Goal: Task Accomplishment & Management: Use online tool/utility

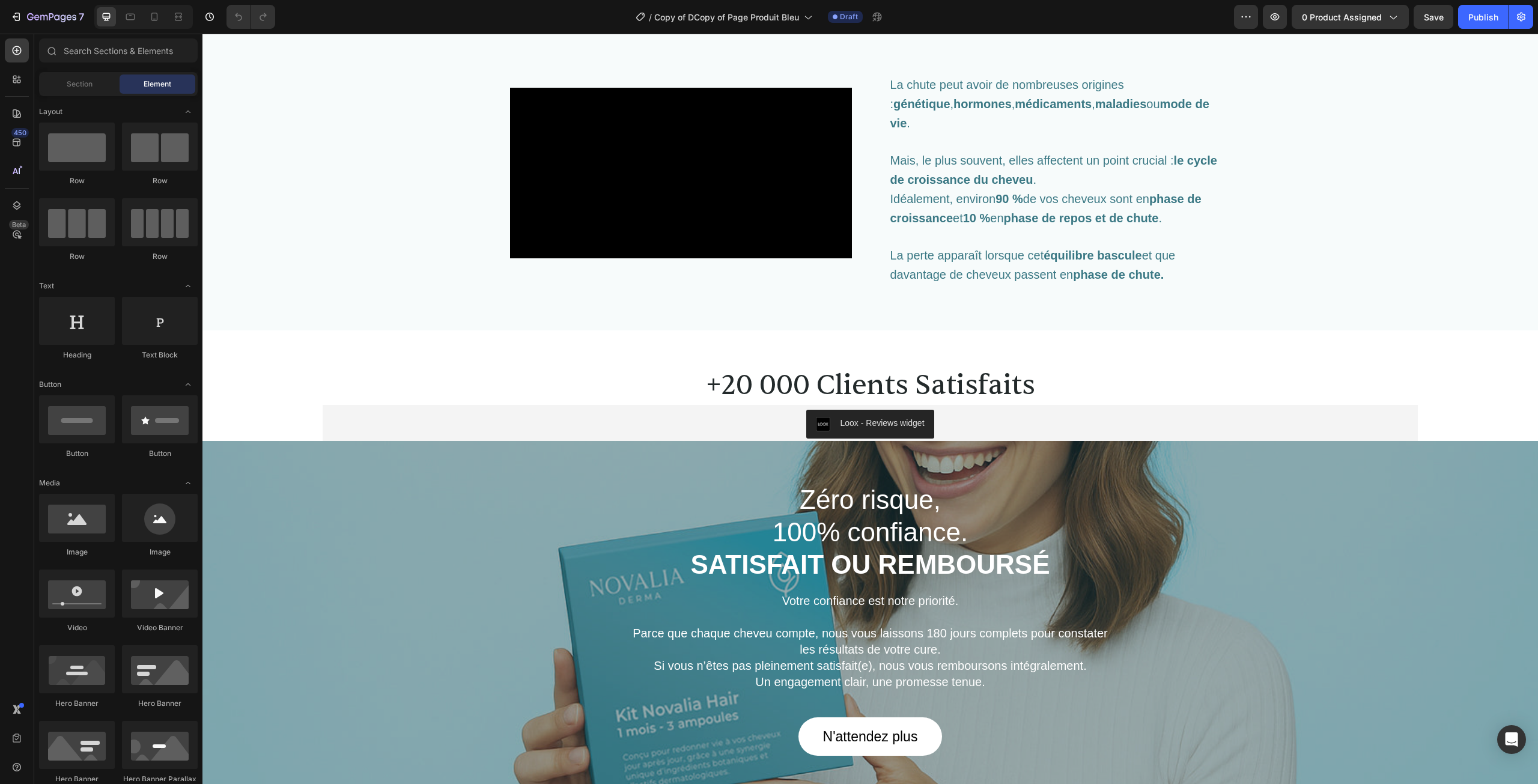
scroll to position [3183, 0]
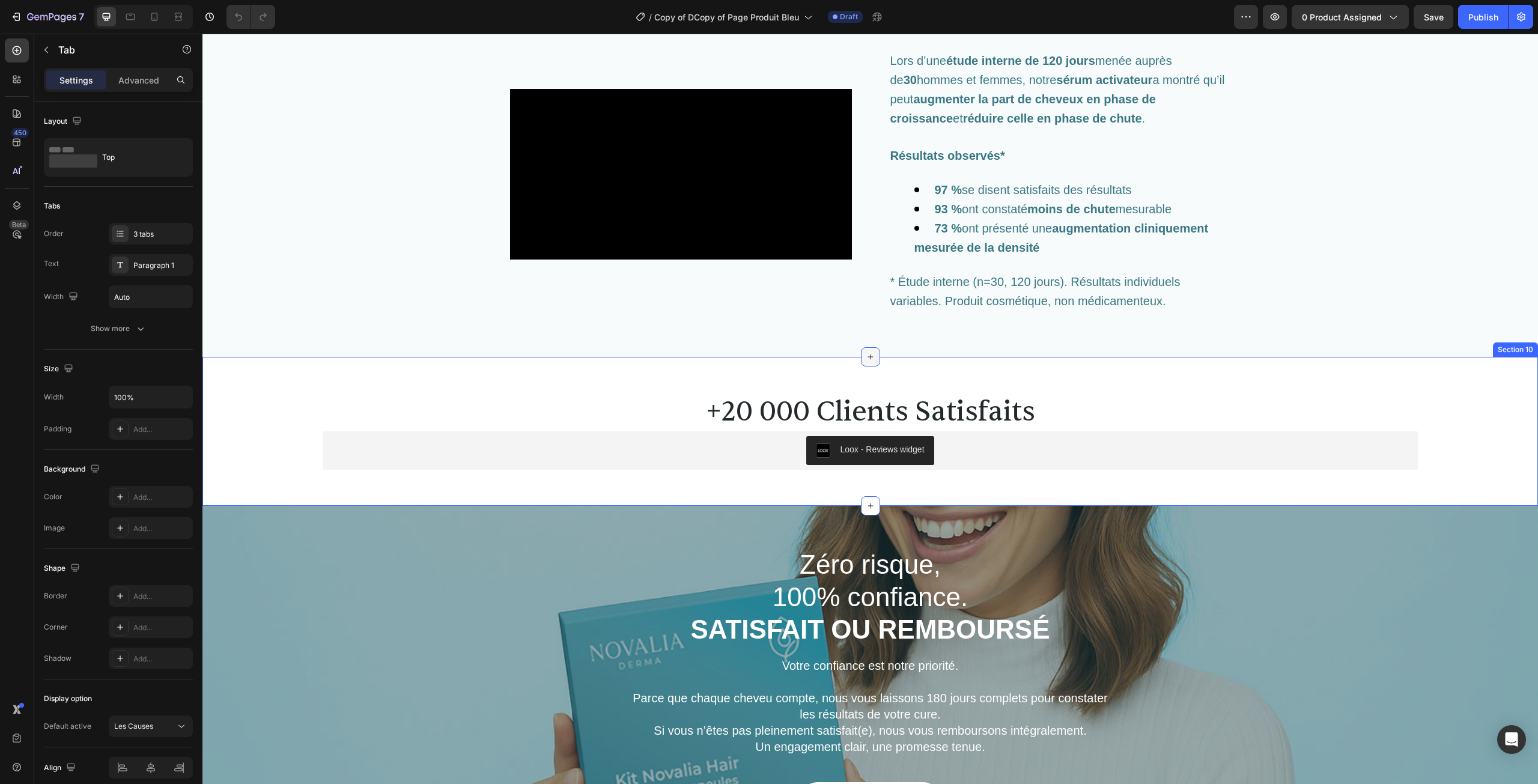
click at [866, 361] on icon at bounding box center [871, 357] width 9 height 9
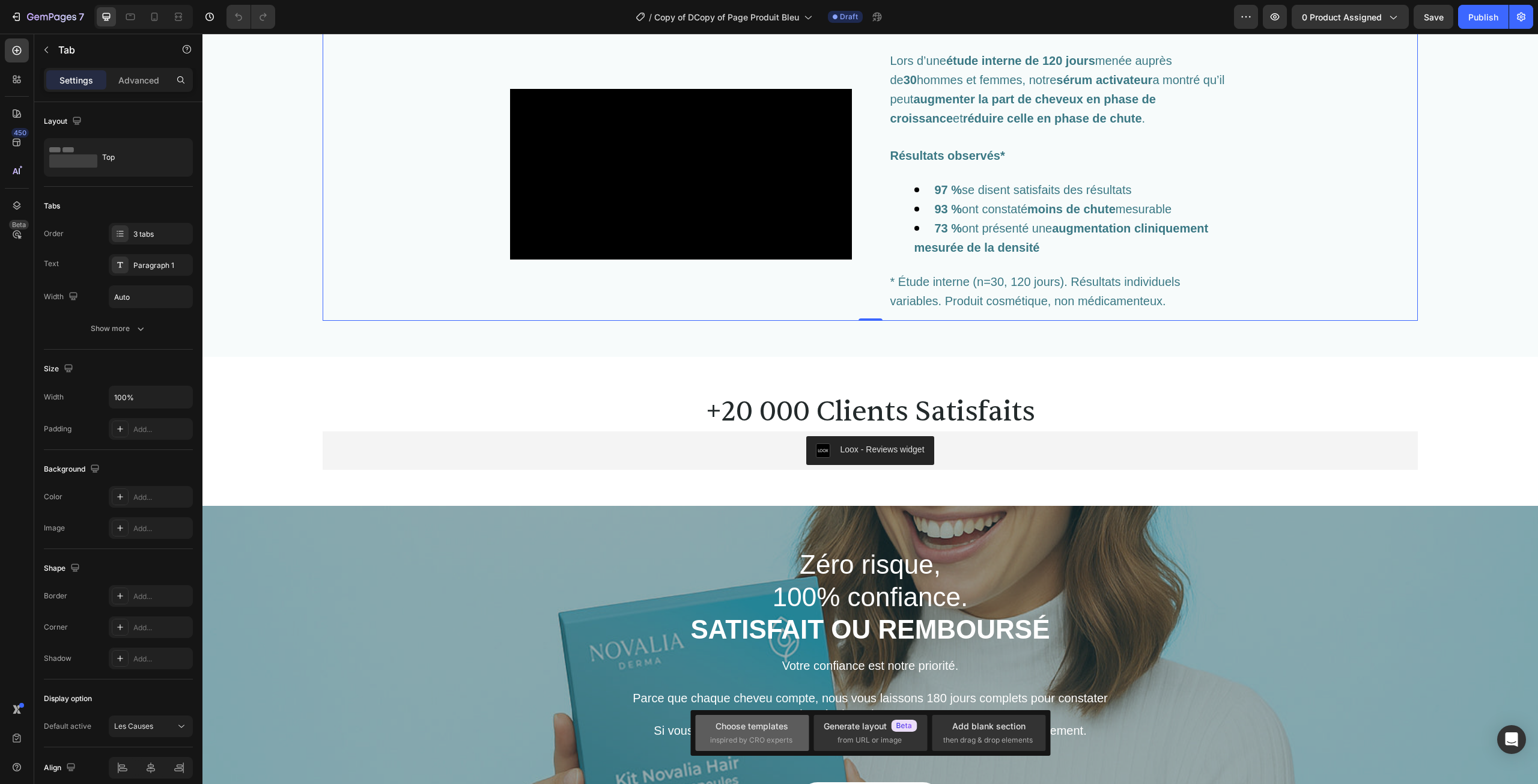
click at [754, 721] on div "Choose templates" at bounding box center [752, 725] width 73 height 13
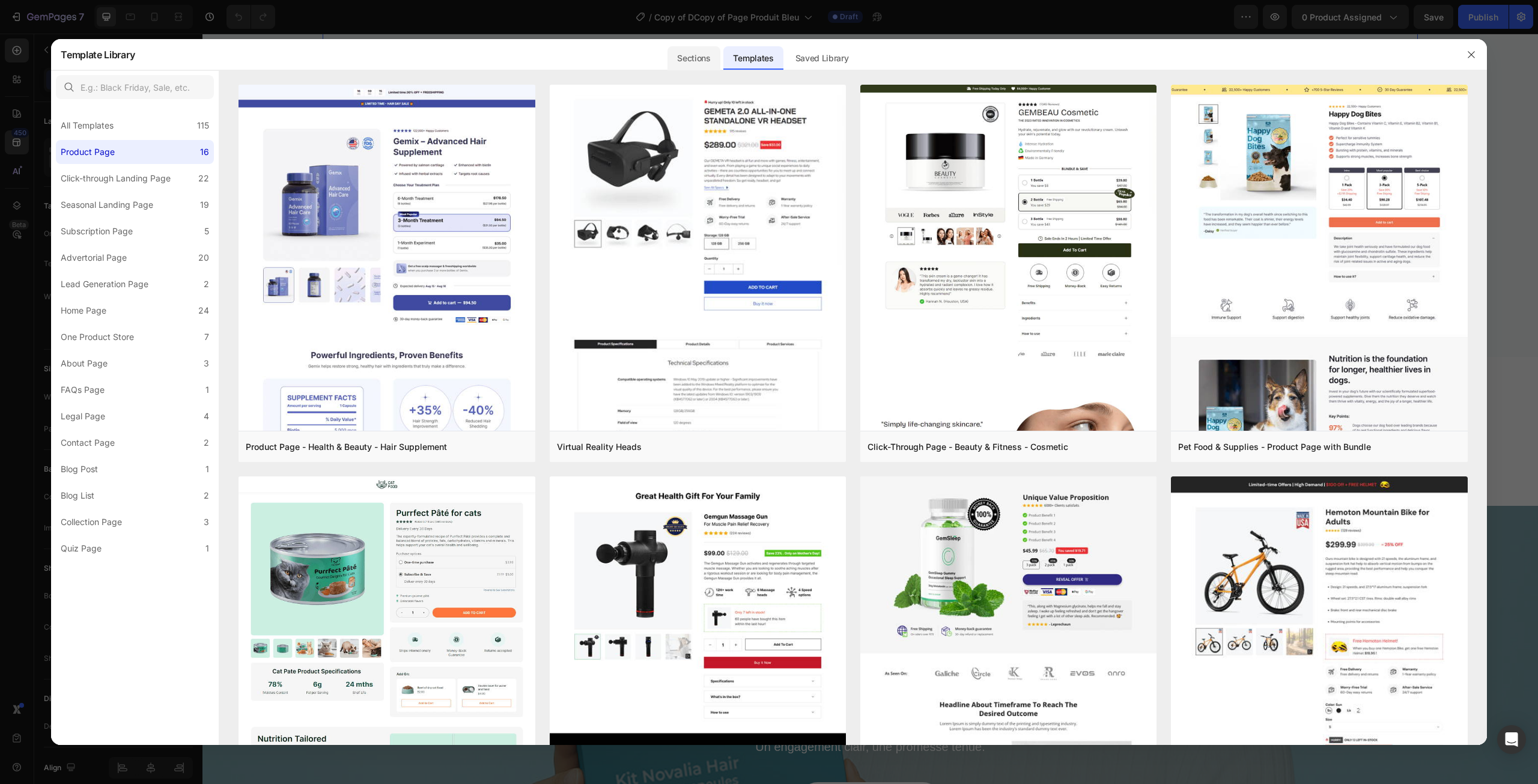
click at [703, 59] on div "Sections" at bounding box center [694, 58] width 52 height 24
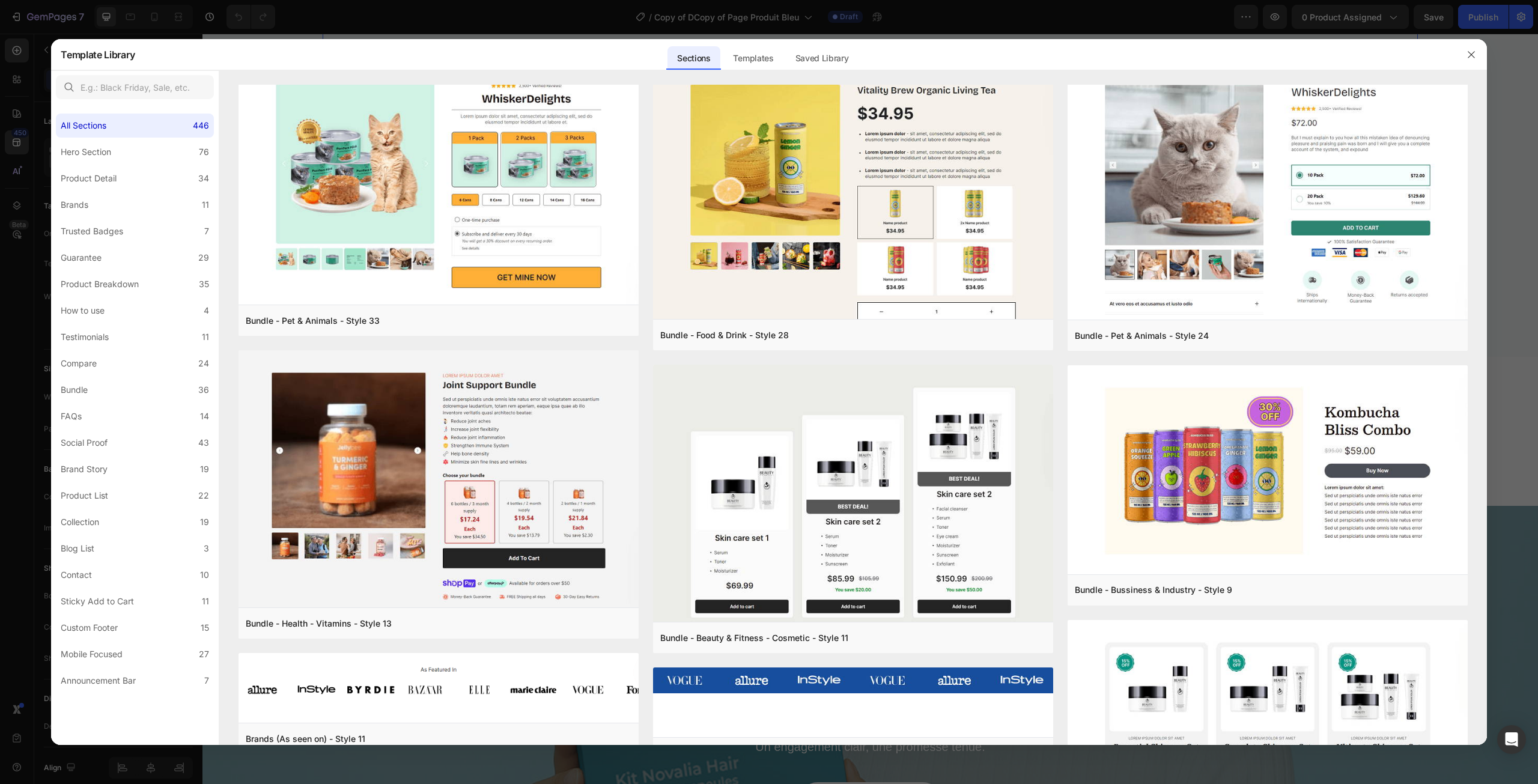
scroll to position [5917, 0]
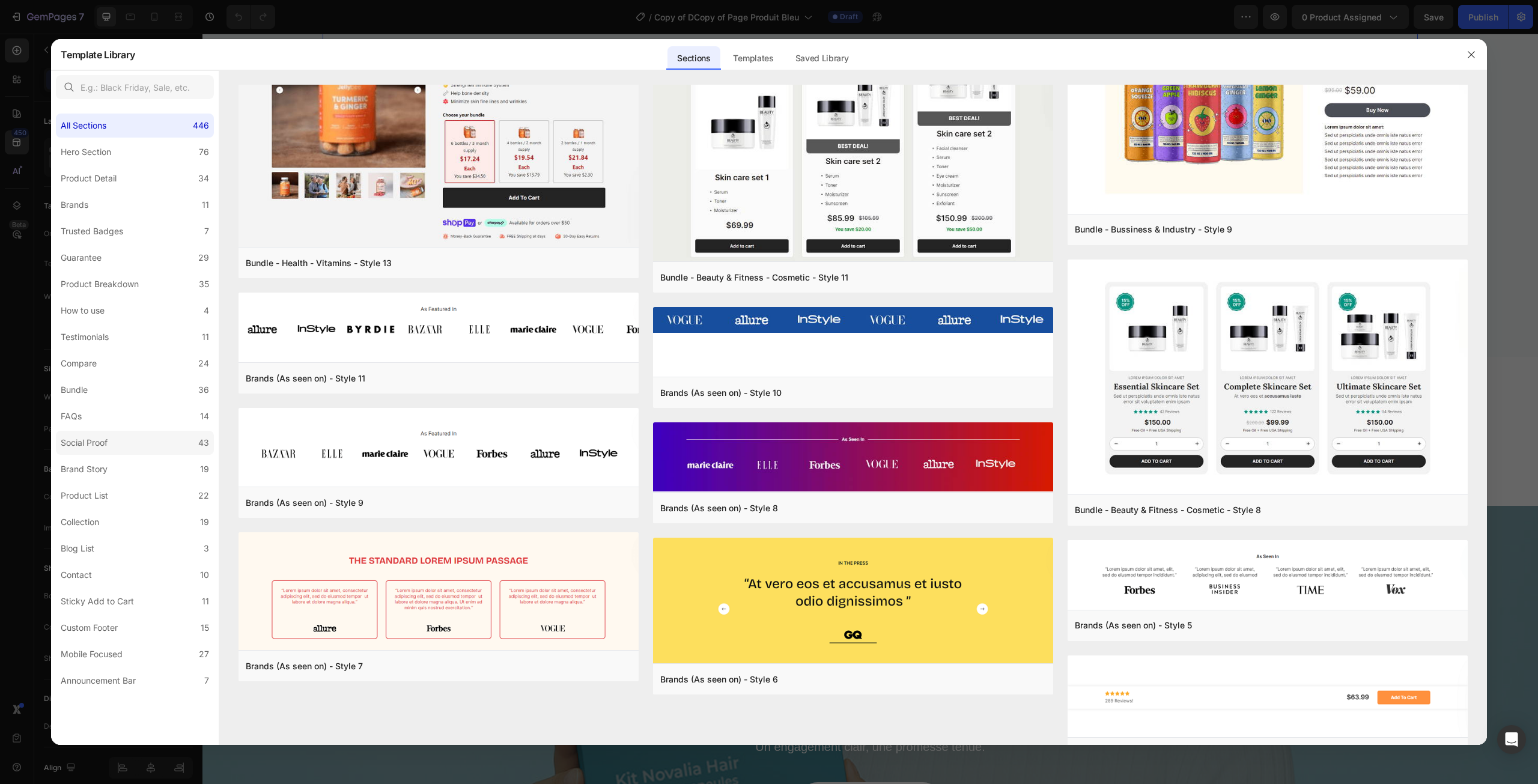
click at [121, 442] on label "Social Proof 43" at bounding box center [135, 443] width 158 height 24
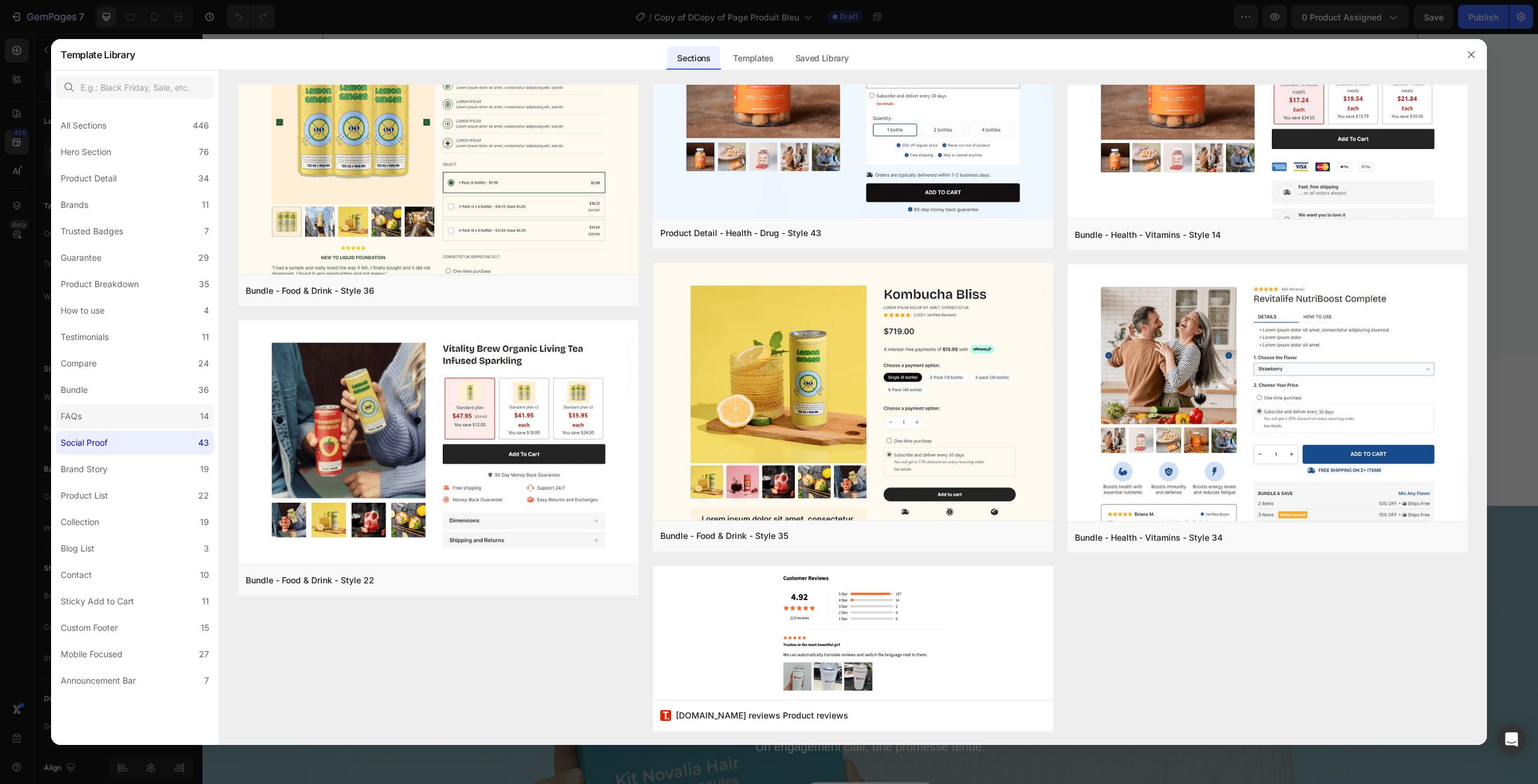
scroll to position [0, 0]
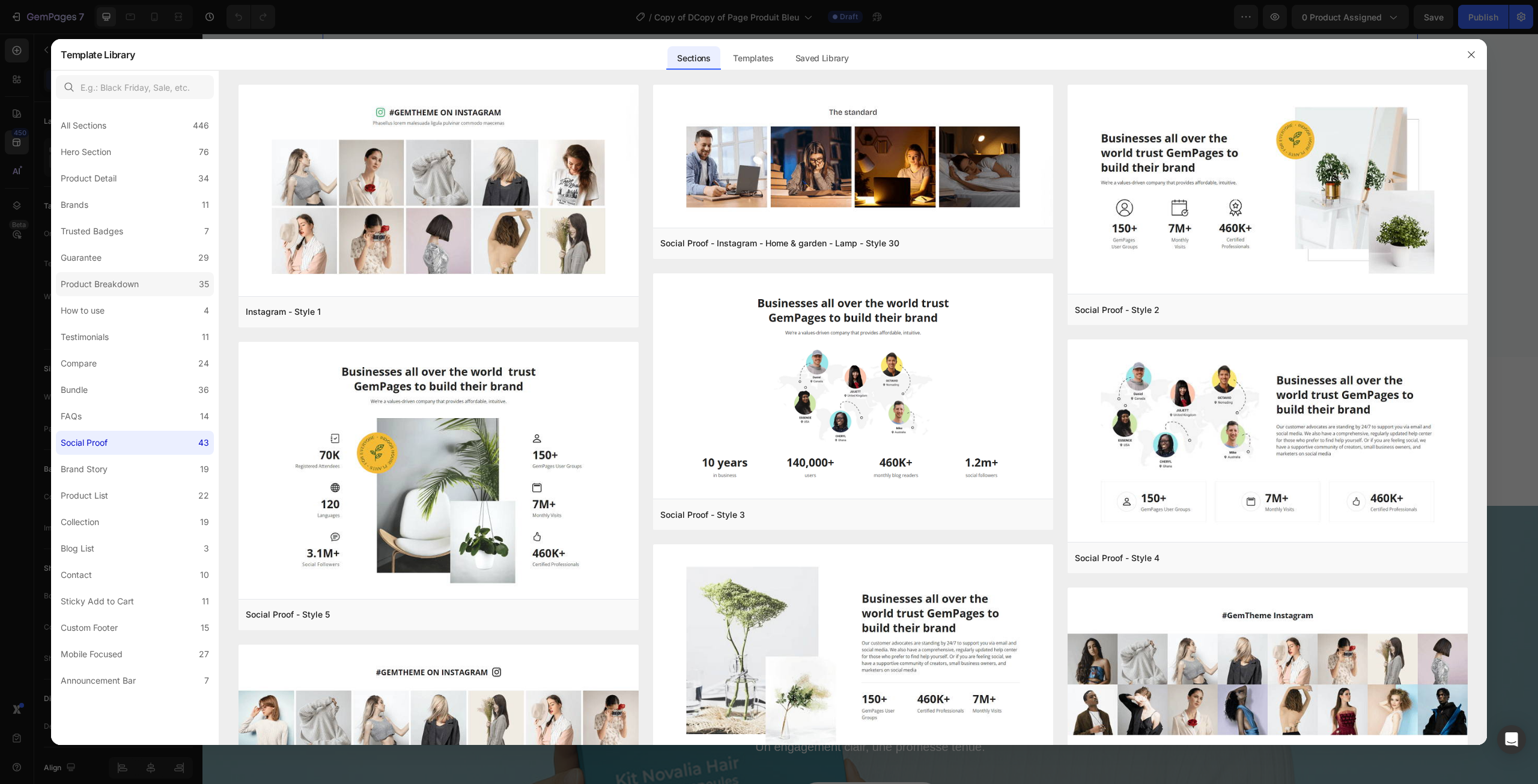
click at [147, 289] on label "Product Breakdown 35" at bounding box center [135, 284] width 158 height 24
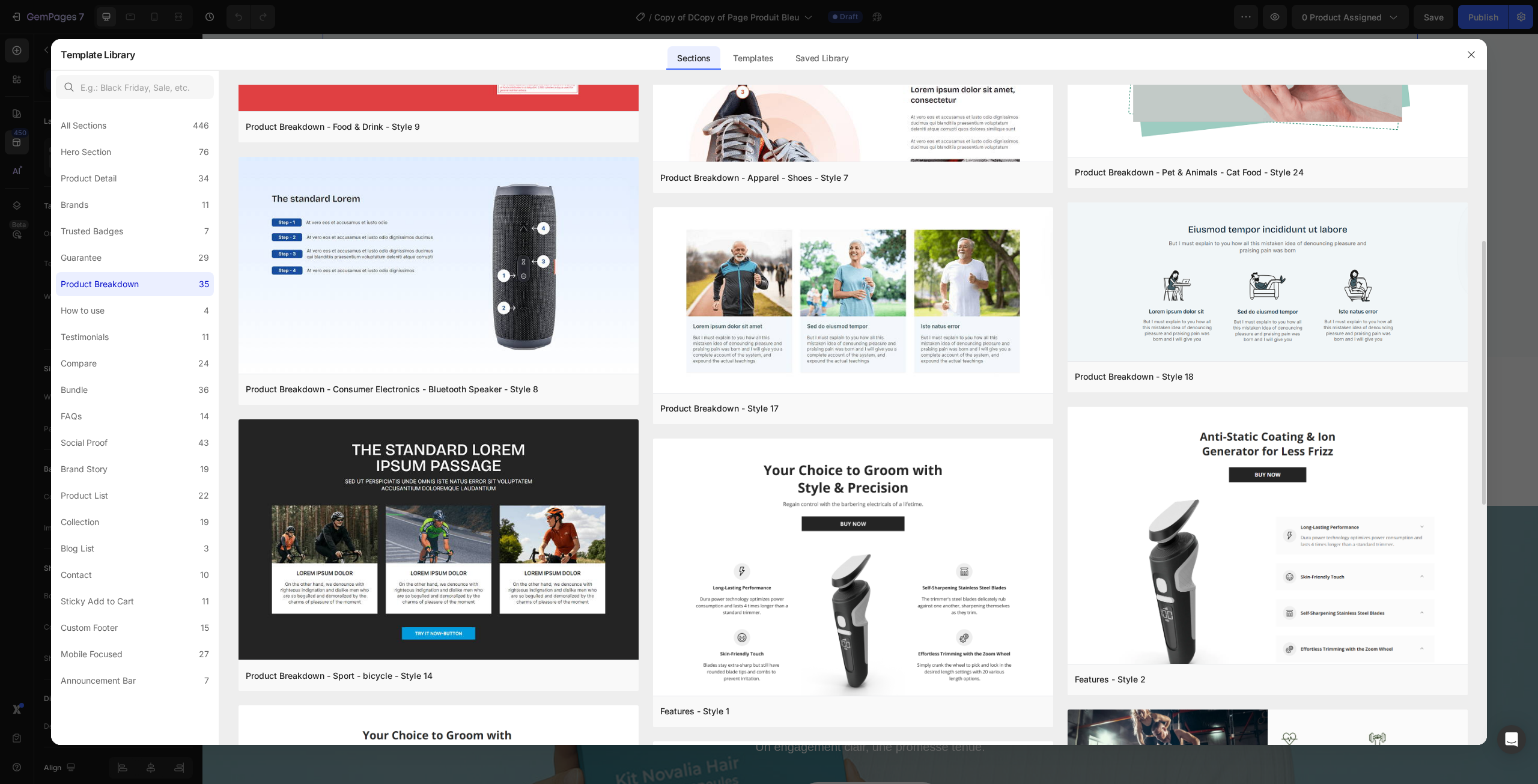
scroll to position [301, 0]
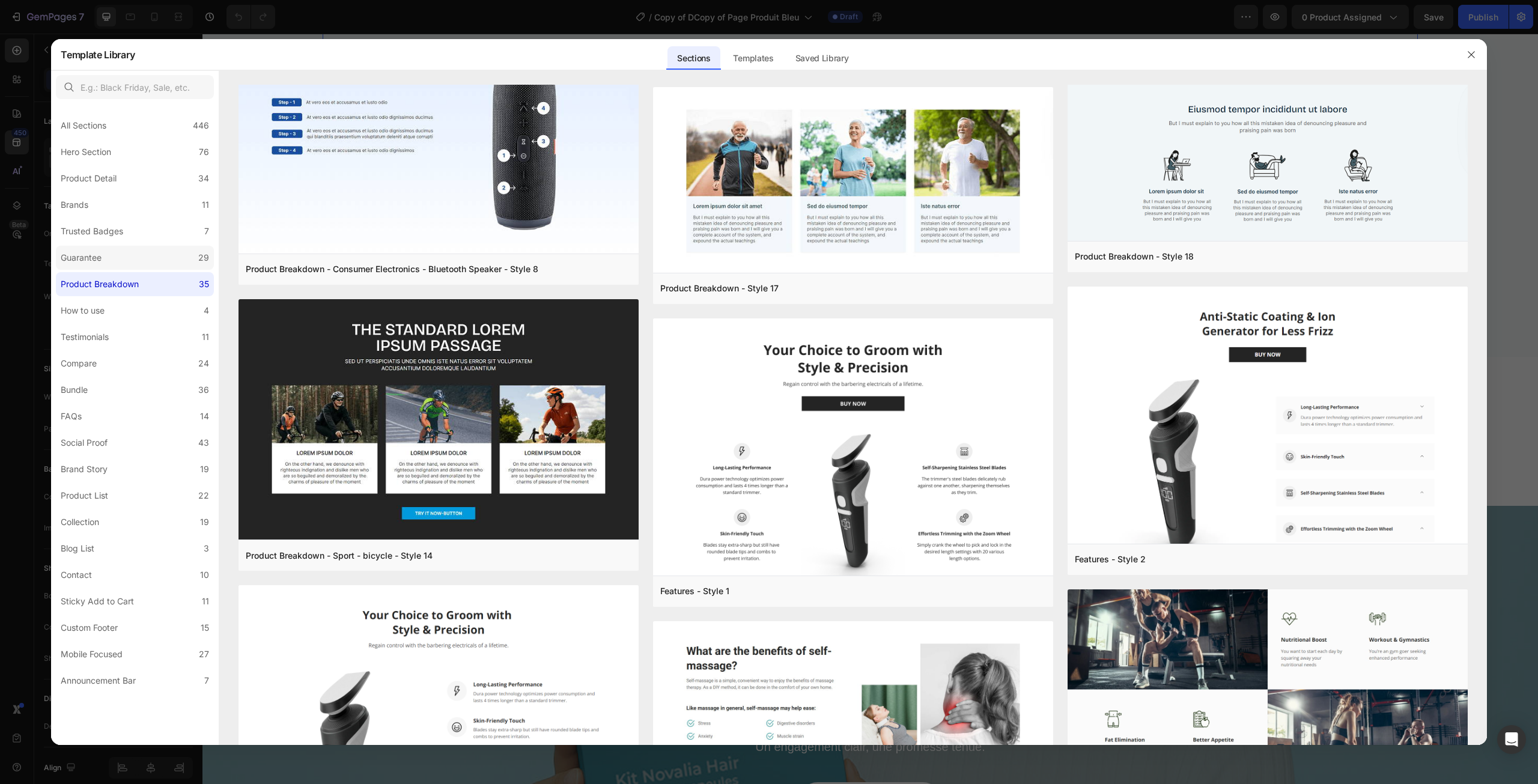
click at [136, 260] on label "Guarantee 29" at bounding box center [135, 258] width 158 height 24
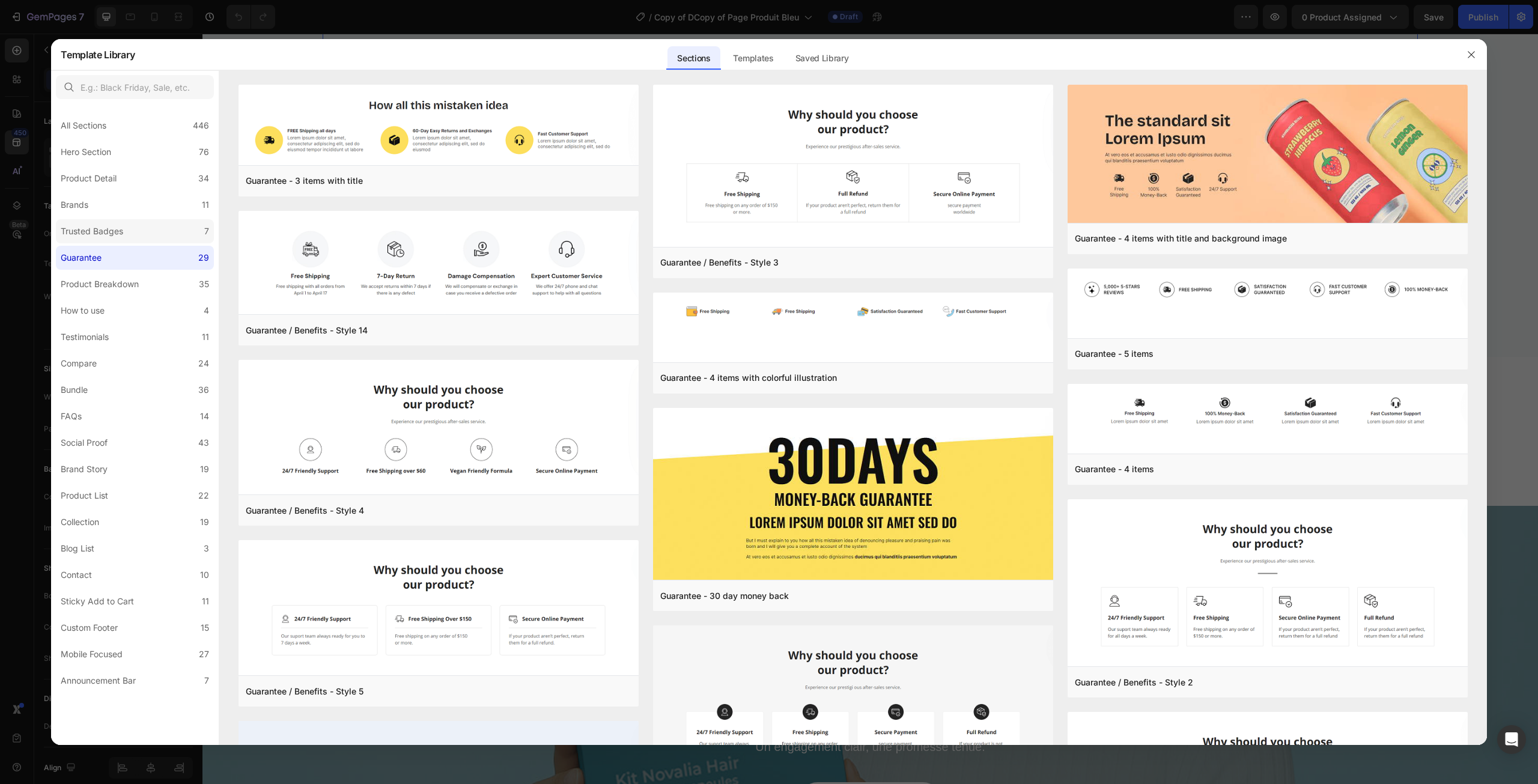
click at [132, 232] on label "Trusted Badges 7" at bounding box center [135, 231] width 158 height 24
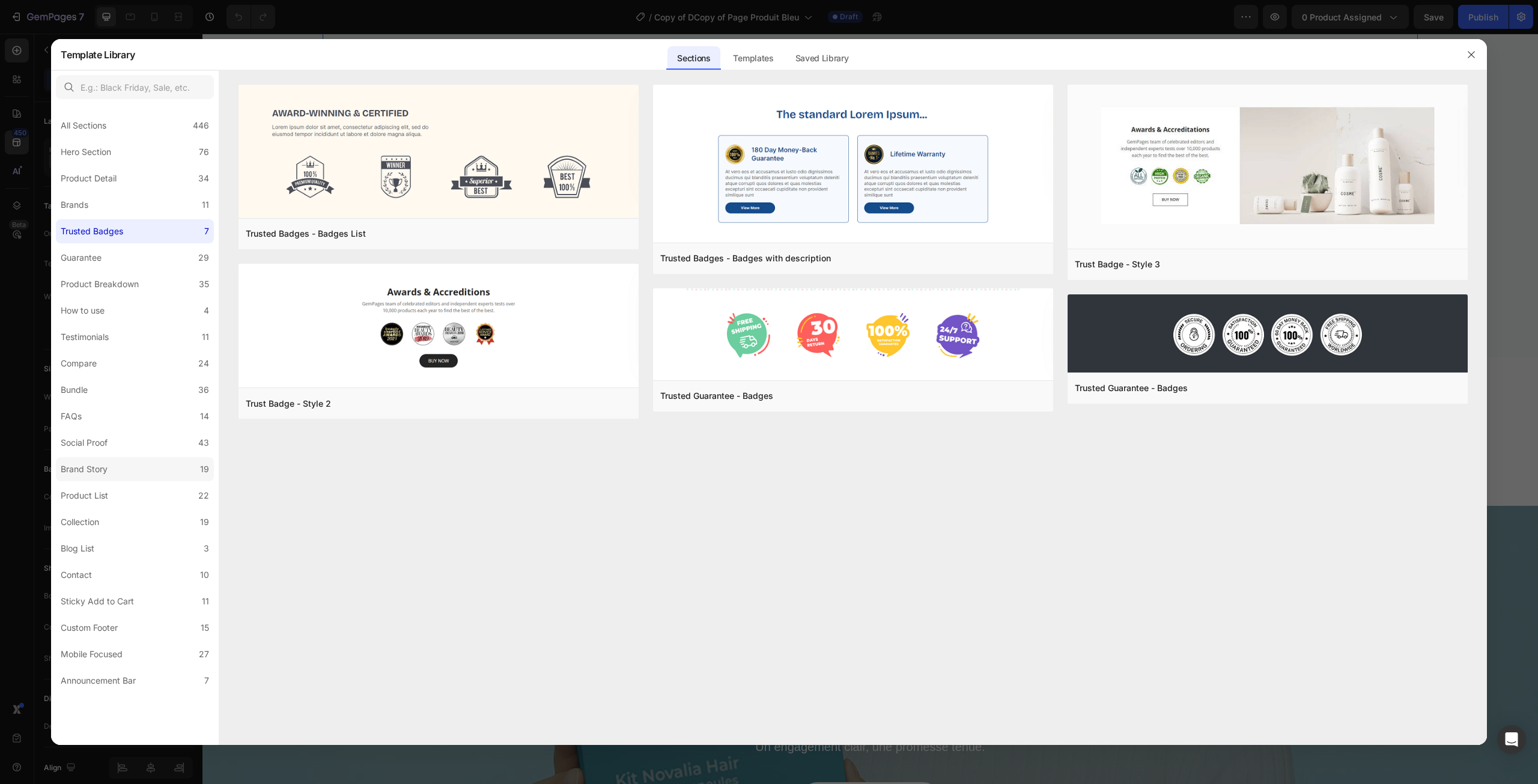
click at [130, 473] on label "Brand Story 19" at bounding box center [135, 469] width 158 height 24
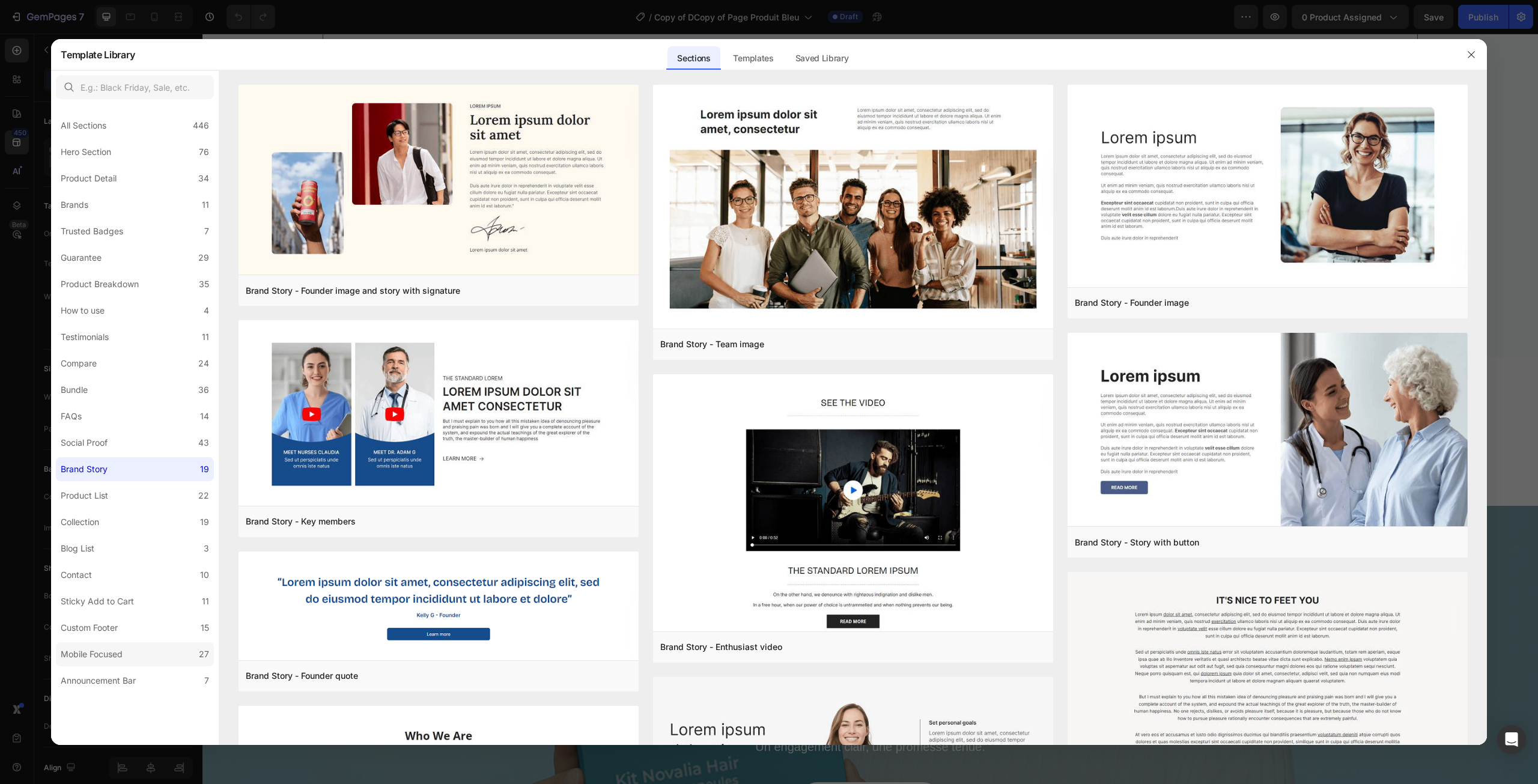
click at [103, 644] on label "Mobile Focused 27" at bounding box center [135, 654] width 158 height 24
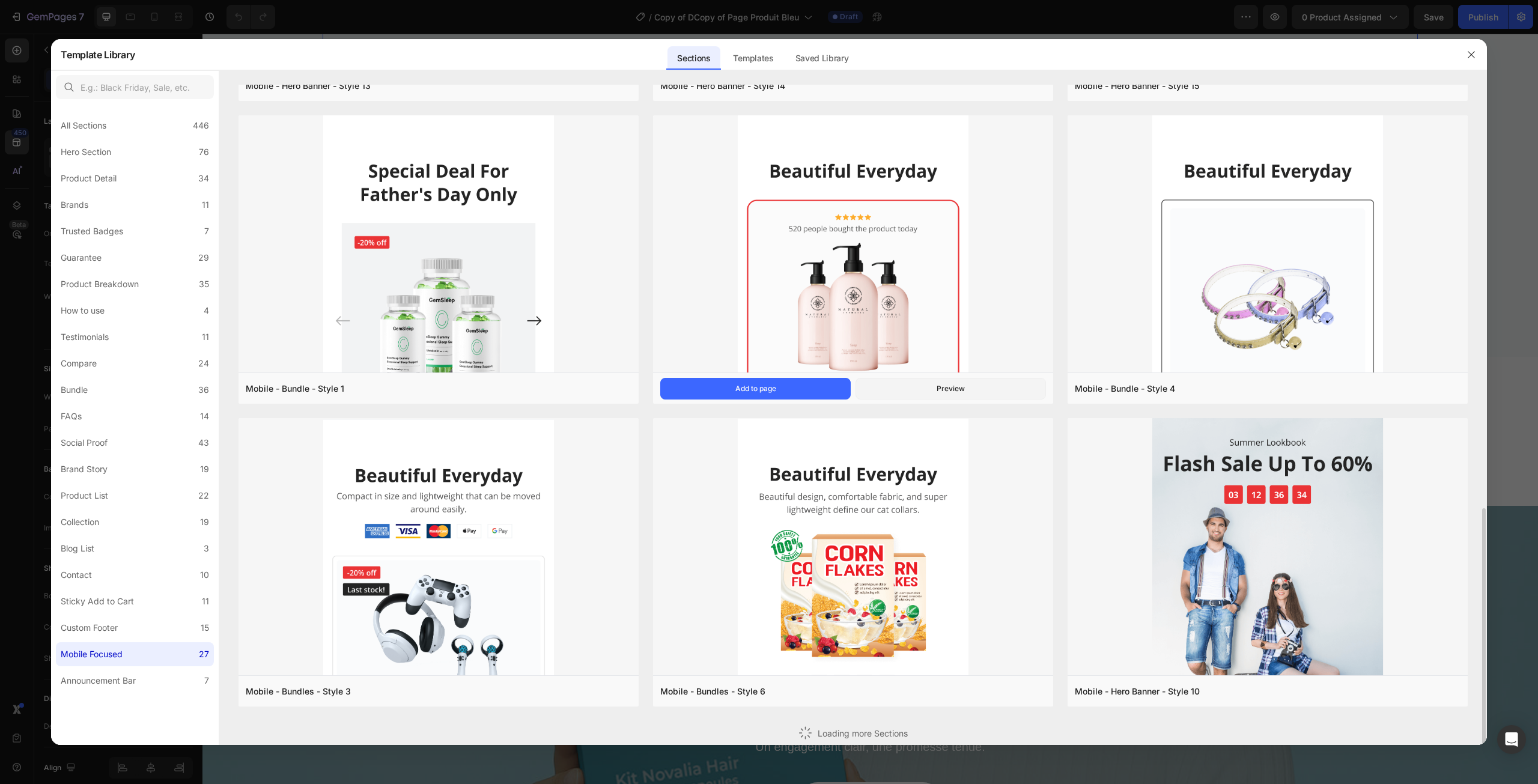
scroll to position [940, 0]
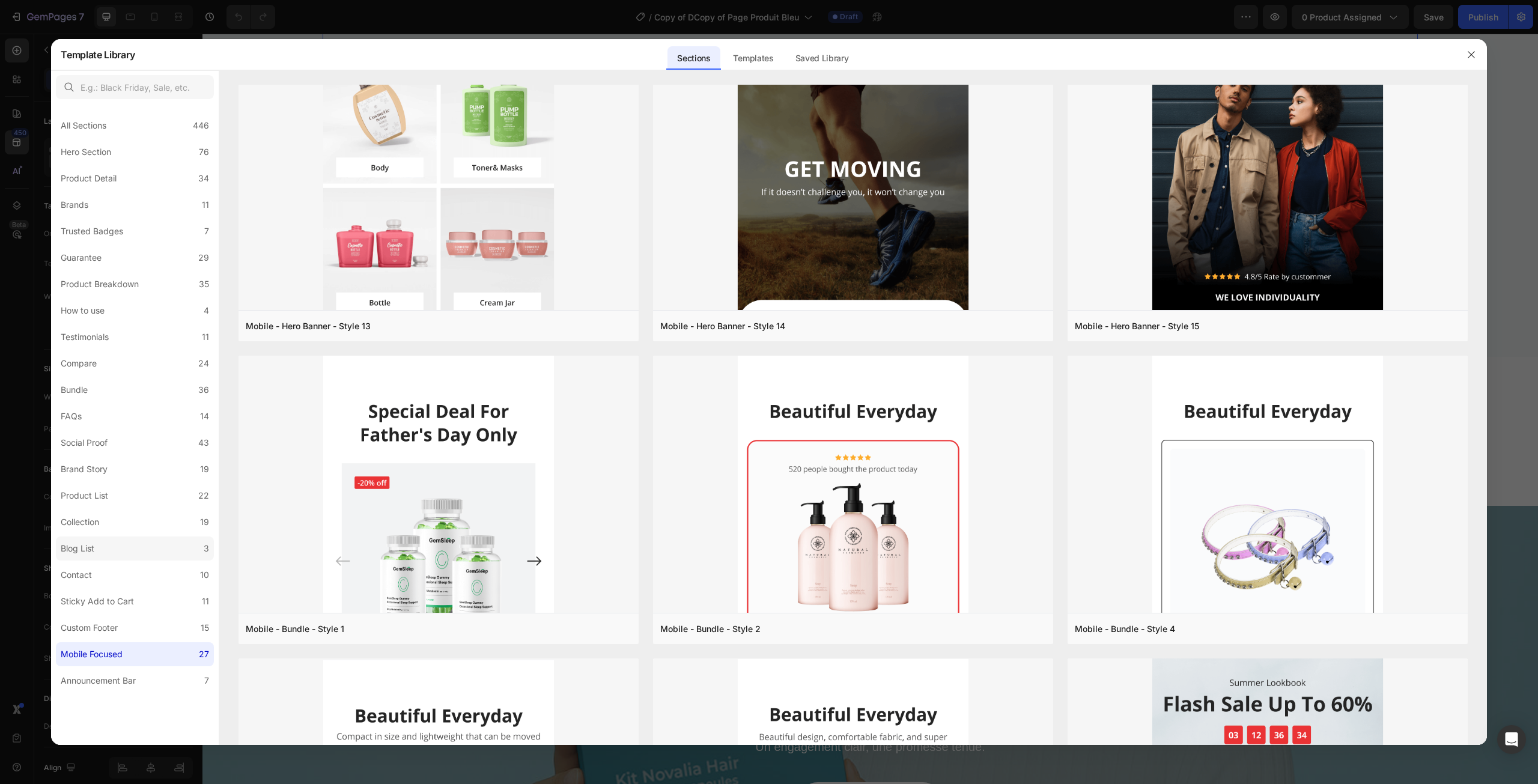
click at [131, 547] on label "Blog List 3" at bounding box center [135, 548] width 158 height 24
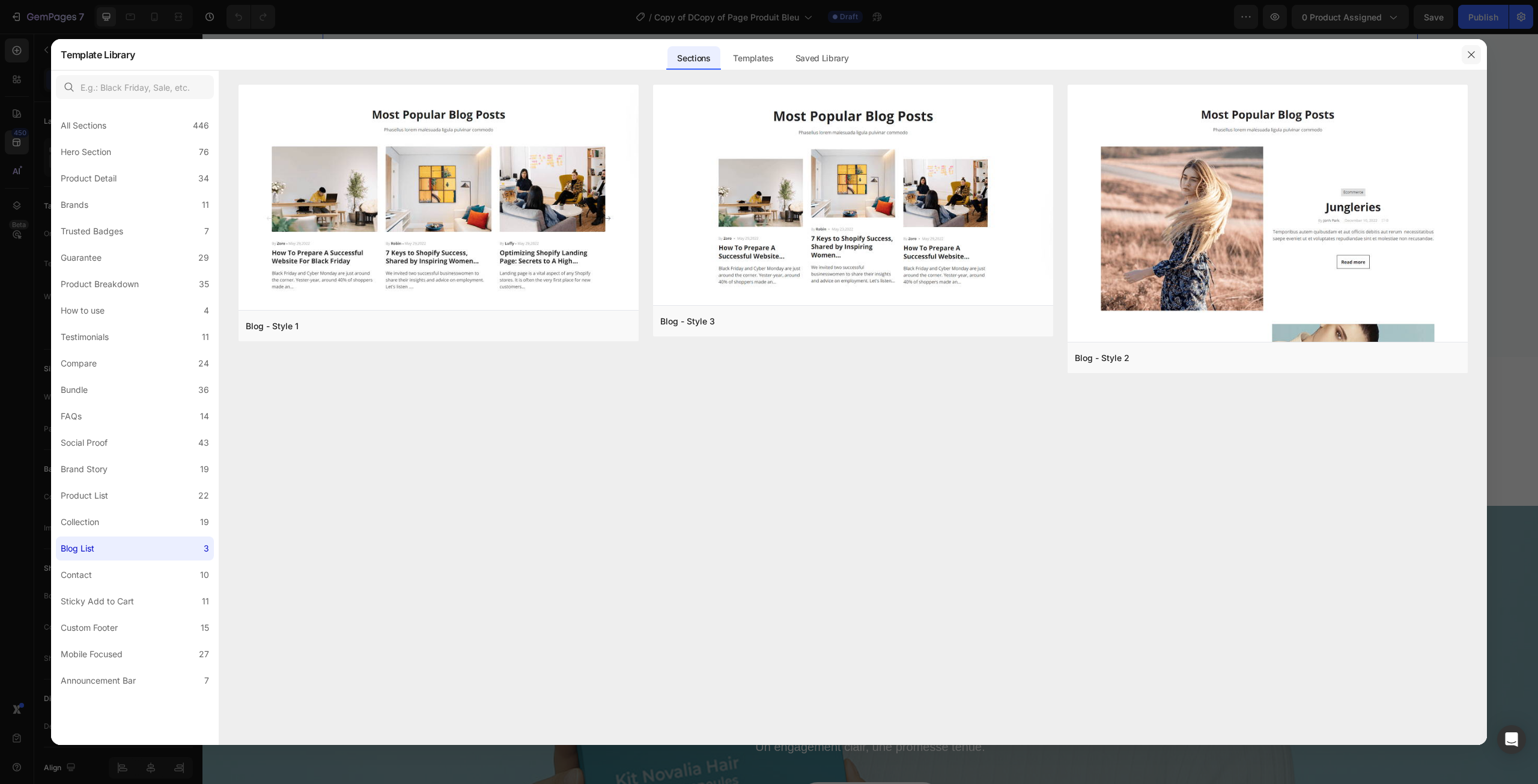
click at [1470, 62] on button "button" at bounding box center [1471, 54] width 19 height 19
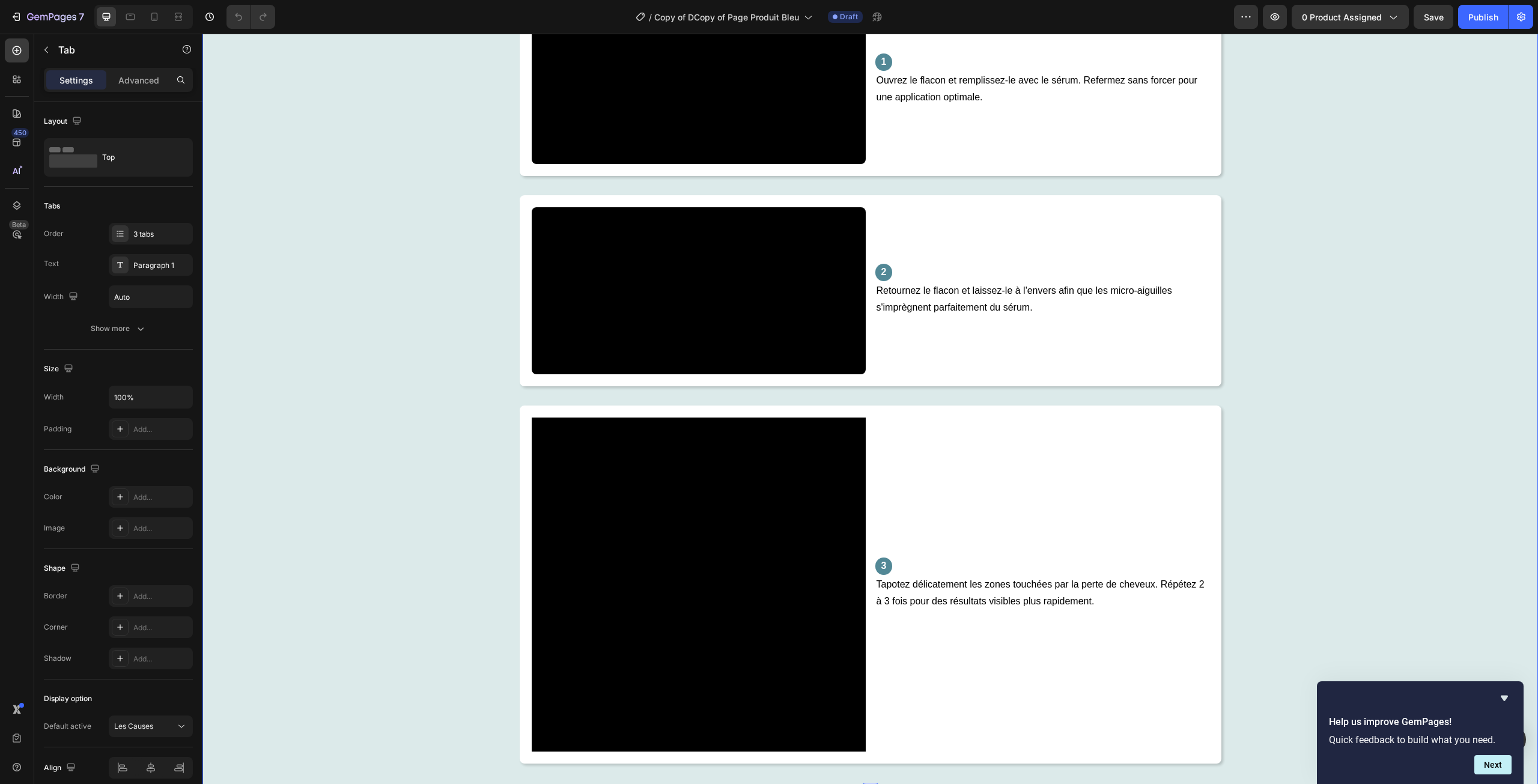
scroll to position [2222, 0]
